Goal: Navigation & Orientation: Find specific page/section

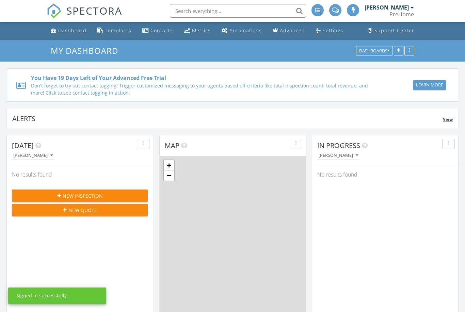
scroll to position [620, 465]
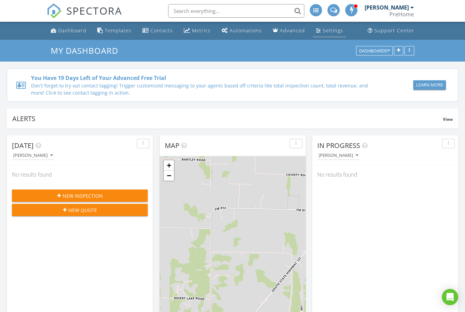
click at [316, 33] on div "Settings" at bounding box center [318, 30] width 5 height 5
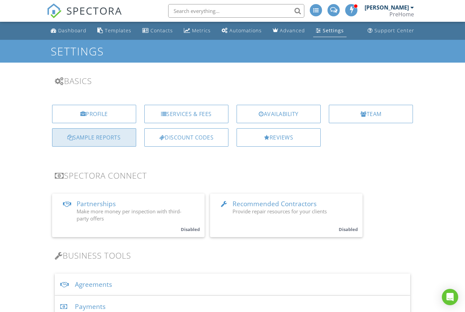
click at [109, 132] on div "Sample Reports" at bounding box center [94, 137] width 84 height 18
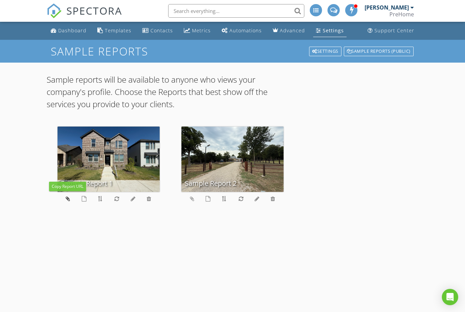
click at [68, 198] on icon at bounding box center [68, 198] width 4 height 5
click at [80, 30] on div "Dashboard" at bounding box center [72, 30] width 28 height 6
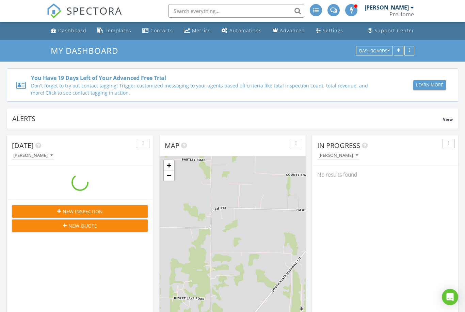
scroll to position [620, 465]
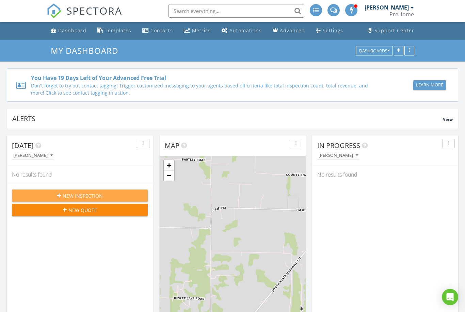
click at [116, 198] on div "New Inspection" at bounding box center [79, 195] width 125 height 7
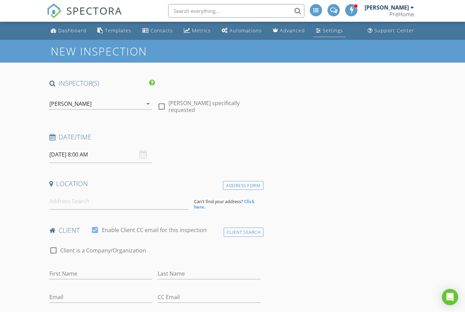
click at [339, 31] on div "Settings" at bounding box center [333, 30] width 20 height 6
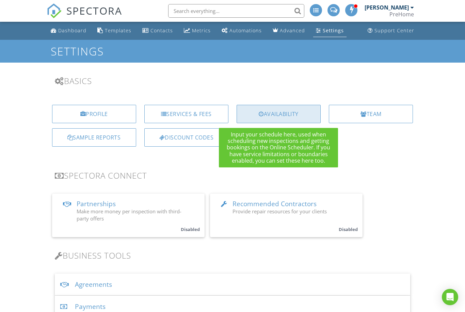
click at [271, 114] on div "Availability" at bounding box center [279, 114] width 84 height 18
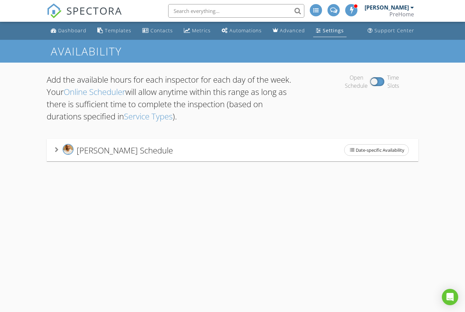
click at [285, 13] on input "text" at bounding box center [236, 11] width 136 height 14
type input "Schedule"
click at [125, 91] on link "Online Scheduler" at bounding box center [95, 91] width 62 height 11
